Goal: Find specific page/section: Find specific page/section

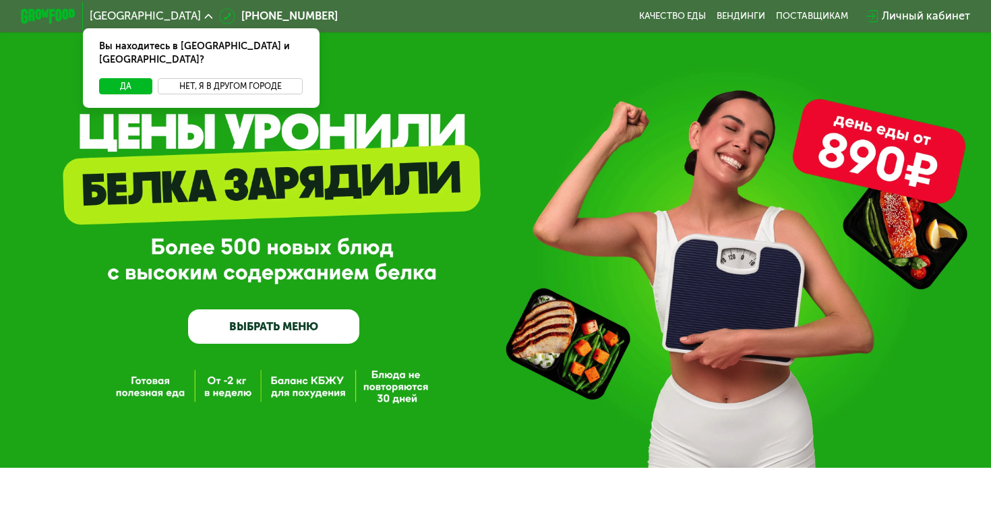
click at [198, 78] on button "Нет, я в другом городе" at bounding box center [230, 86] width 145 height 17
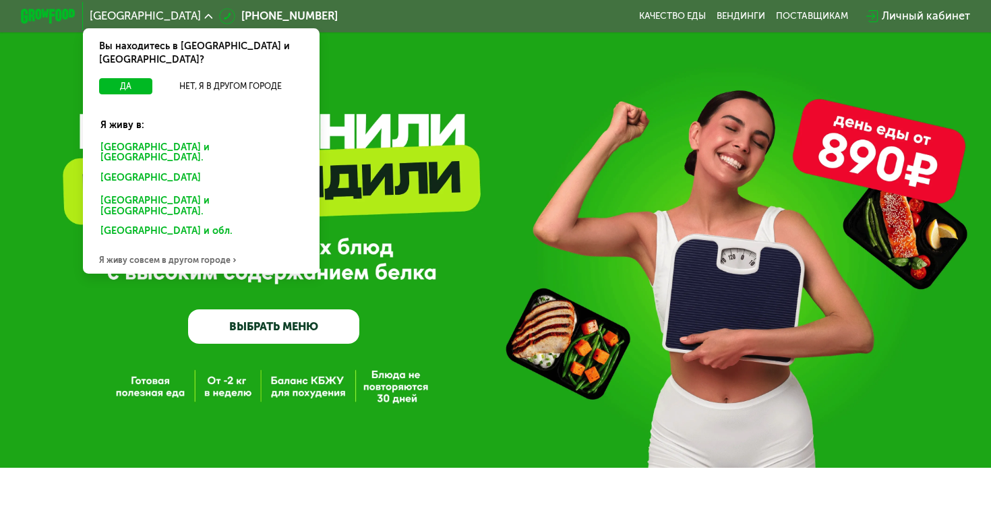
click at [150, 169] on div "Санкт-Петербурге и обл." at bounding box center [198, 180] width 215 height 22
